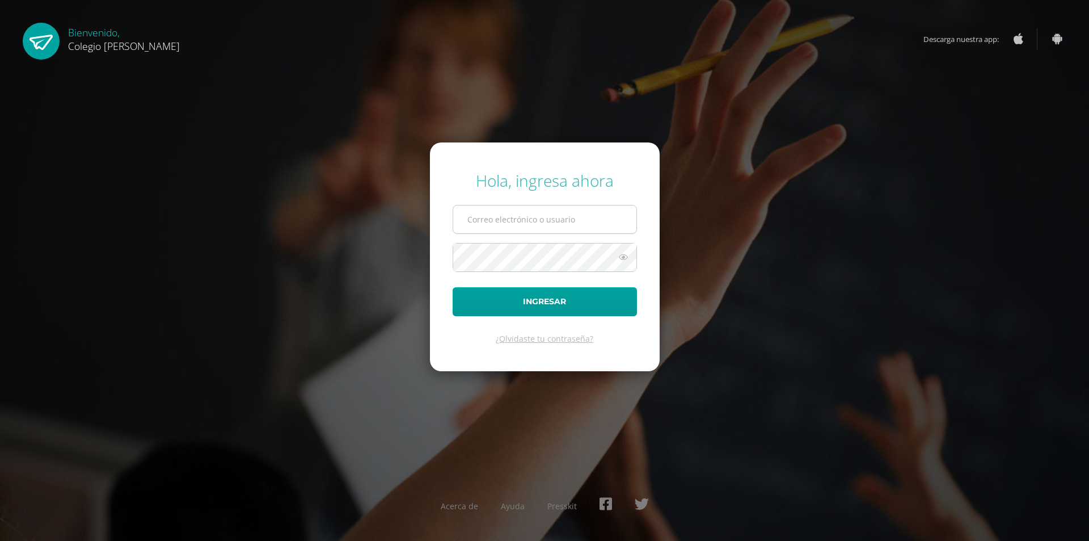
type input "[EMAIL_ADDRESS][DOMAIN_NAME]"
click at [551, 223] on input "[EMAIL_ADDRESS][DOMAIN_NAME]" at bounding box center [544, 219] width 183 height 28
click at [572, 294] on button "Ingresar" at bounding box center [545, 301] width 184 height 29
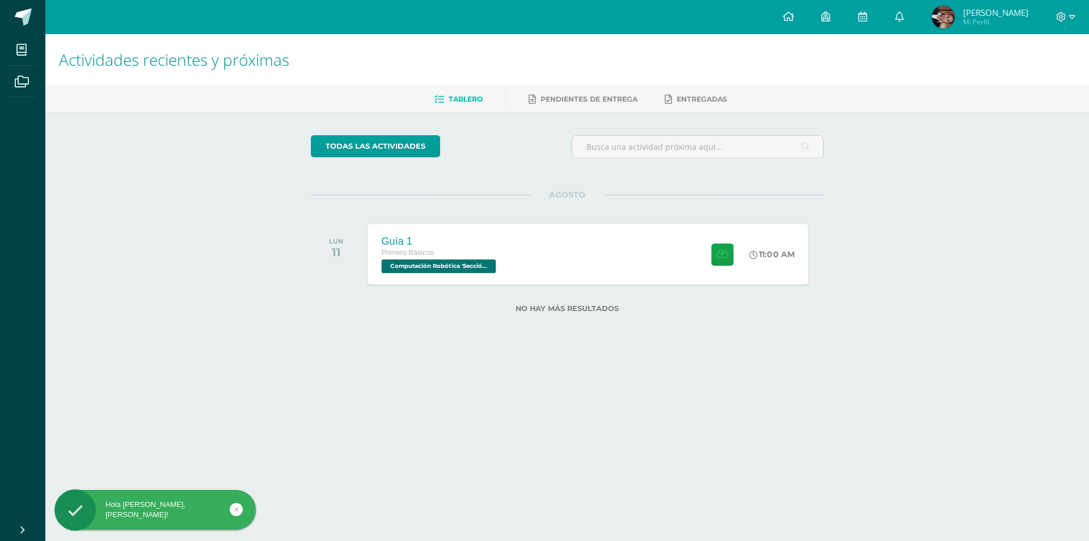
click at [437, 268] on span "Computación Robótica 'Sección Única'" at bounding box center [438, 266] width 115 height 14
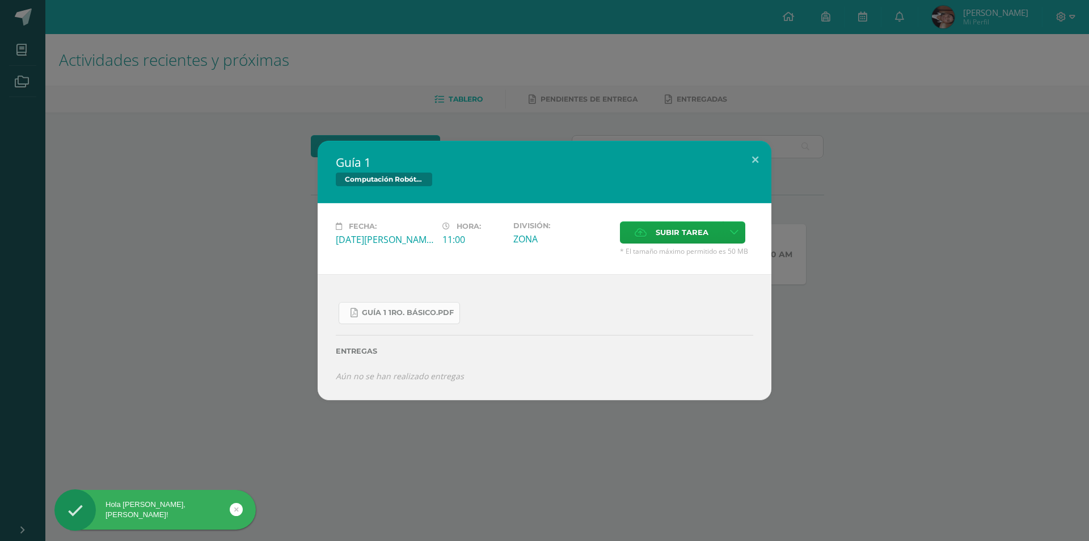
click at [411, 315] on span "Guía 1 1ro. Básico.pdf" at bounding box center [408, 312] width 92 height 9
